Goal: Information Seeking & Learning: Check status

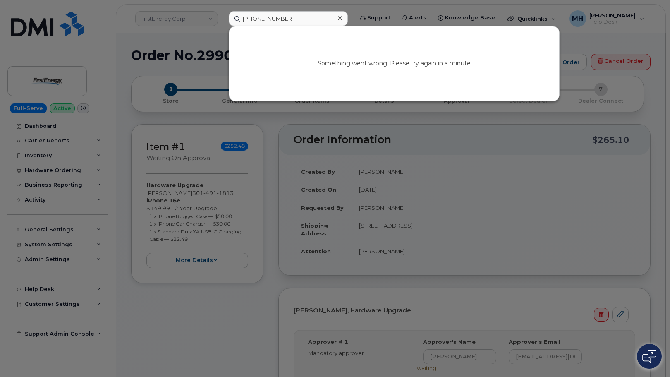
drag, startPoint x: 290, startPoint y: 22, endPoint x: 196, endPoint y: 11, distance: 94.9
click at [222, 11] on div "614-800-2019 Something went wrong. Please try again in a minute" at bounding box center [288, 18] width 132 height 15
type input "[PERSON_NAME]"
click at [391, 72] on link "Go to Sign In Page" at bounding box center [394, 70] width 64 height 15
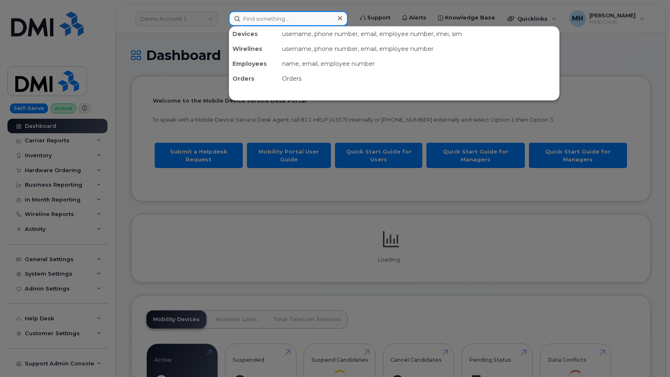
click at [246, 22] on input at bounding box center [288, 18] width 119 height 15
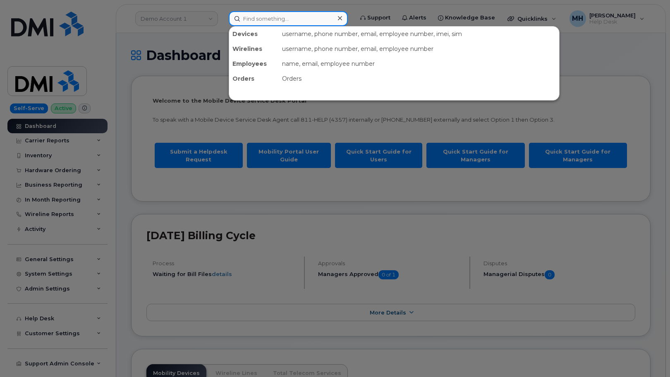
paste input "[PERSON_NAME]"
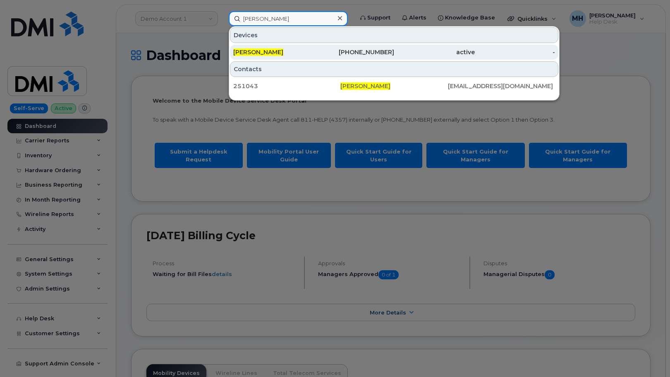
type input "[PERSON_NAME]"
click at [305, 53] on div "PETER ROMANIUK" at bounding box center [273, 52] width 81 height 8
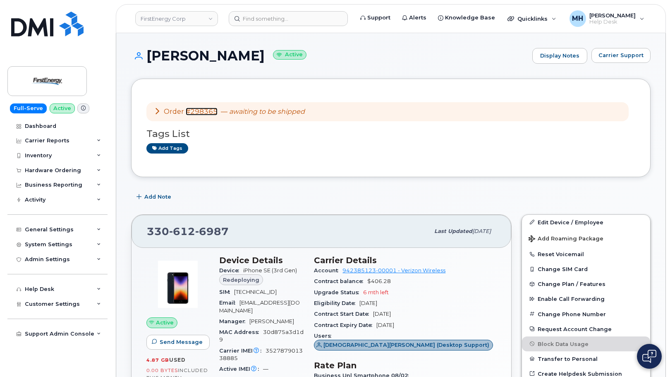
click at [210, 111] on link "#298365" at bounding box center [202, 111] width 32 height 8
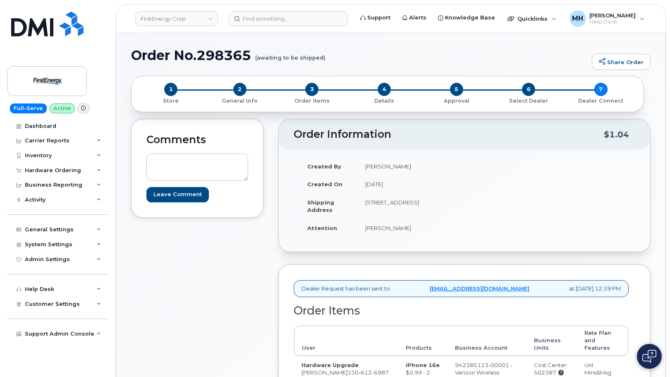
click at [241, 56] on h1 "Order No.298365 (awaiting to be shipped)" at bounding box center [359, 55] width 456 height 14
copy h1 "298365"
click at [202, 273] on div "Comments Leave Comment" at bounding box center [197, 326] width 132 height 415
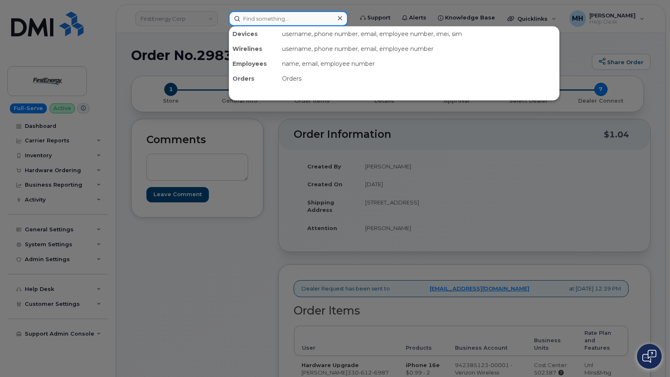
click at [264, 20] on input at bounding box center [288, 18] width 119 height 15
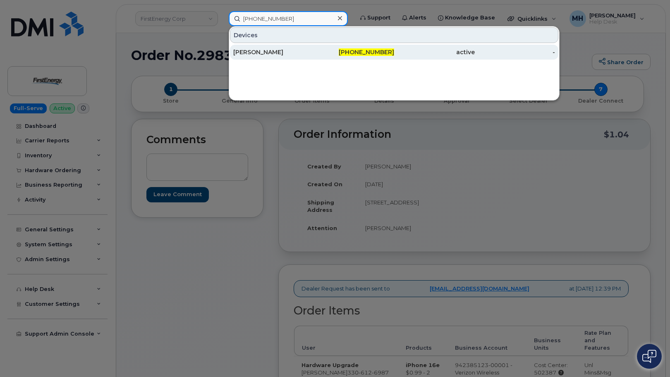
type input "330-696-1250"
click at [265, 52] on div "[PERSON_NAME]" at bounding box center [273, 52] width 81 height 8
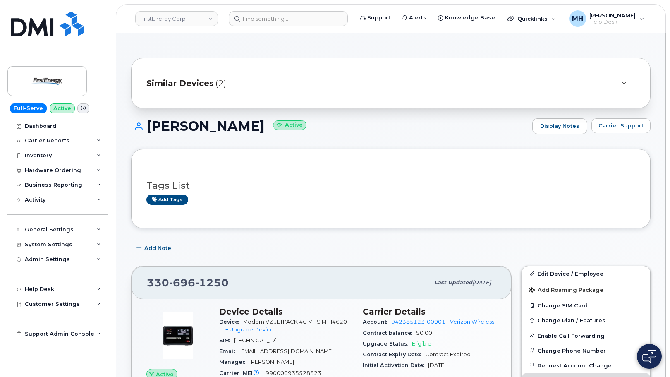
click at [205, 93] on div "Similar Devices (2)" at bounding box center [390, 83] width 519 height 50
click at [205, 91] on div "Similar Devices (2)" at bounding box center [378, 83] width 465 height 20
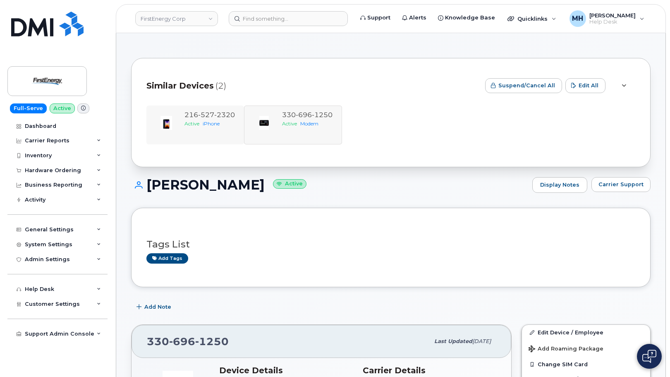
click at [244, 141] on div "216 527 2320 Active iPhone" at bounding box center [293, 124] width 98 height 39
click at [229, 132] on div "216 527 2320 Active iPhone" at bounding box center [210, 124] width 58 height 29
click at [225, 119] on div "216 527 2320" at bounding box center [209, 115] width 51 height 10
click at [222, 115] on span "2320" at bounding box center [224, 115] width 21 height 8
click at [244, 141] on div "216 527 2320 Active iPhone" at bounding box center [293, 124] width 98 height 39
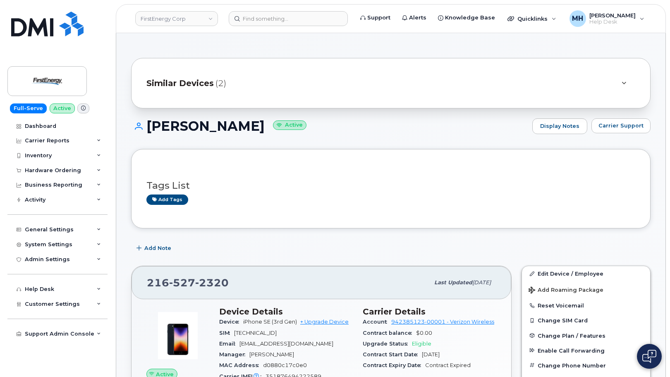
drag, startPoint x: 273, startPoint y: 126, endPoint x: 148, endPoint y: 128, distance: 124.9
click at [148, 128] on h1 "[PERSON_NAME] Active" at bounding box center [329, 126] width 397 height 14
copy h1 "[PERSON_NAME]"
